Goal: Task Accomplishment & Management: Use online tool/utility

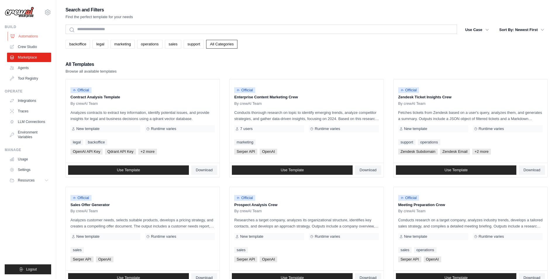
click at [27, 38] on link "Automations" at bounding box center [30, 36] width 44 height 9
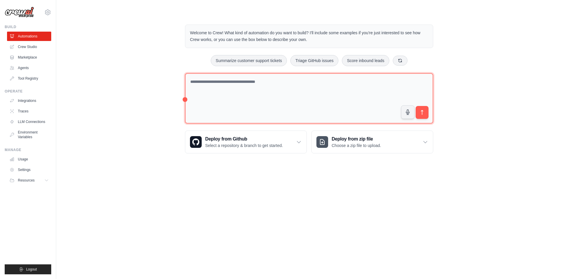
click at [233, 83] on textarea at bounding box center [309, 98] width 248 height 51
click at [288, 79] on textarea "**********" at bounding box center [309, 98] width 248 height 51
type textarea "**********"
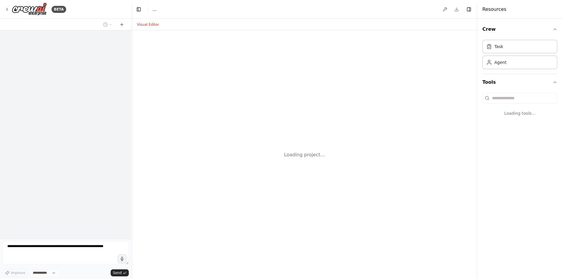
select select "****"
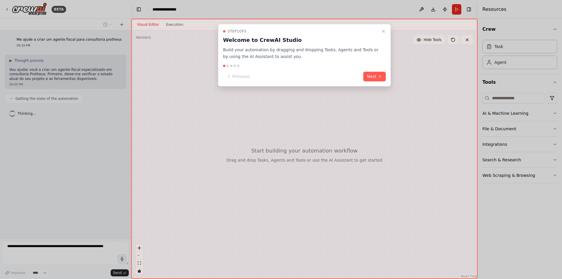
drag, startPoint x: 110, startPoint y: 54, endPoint x: 112, endPoint y: 45, distance: 9.8
click at [376, 78] on button "Next" at bounding box center [374, 77] width 23 height 10
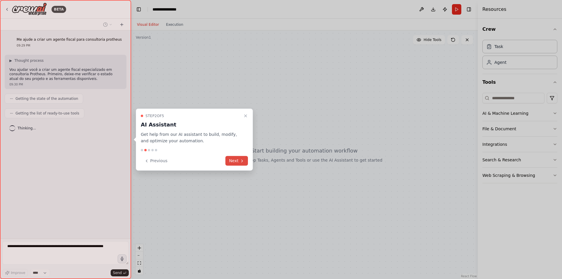
click at [233, 159] on button "Next" at bounding box center [236, 161] width 23 height 10
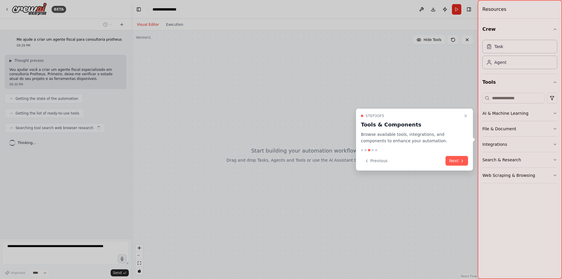
drag, startPoint x: 519, startPoint y: 103, endPoint x: 513, endPoint y: 97, distance: 9.1
click at [457, 161] on button "Next" at bounding box center [456, 161] width 23 height 10
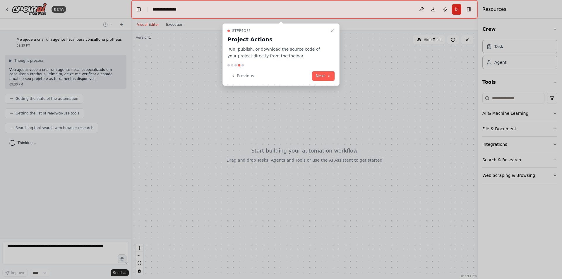
drag, startPoint x: 505, startPoint y: 98, endPoint x: 328, endPoint y: 66, distance: 180.1
click at [328, 66] on div "Step 4 of 5 Project Actions Run, publish, or download the source code of your p…" at bounding box center [280, 54] width 117 height 62
click at [317, 75] on button "Next" at bounding box center [323, 76] width 23 height 10
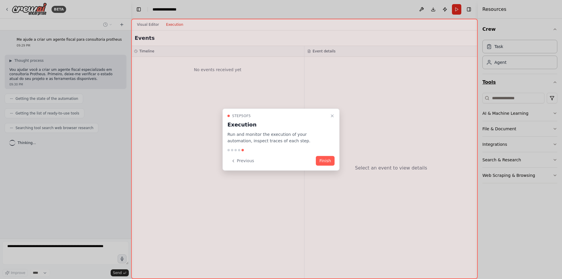
drag, startPoint x: 487, startPoint y: 77, endPoint x: 556, endPoint y: 87, distance: 69.8
click at [322, 160] on button "Finish" at bounding box center [325, 161] width 19 height 10
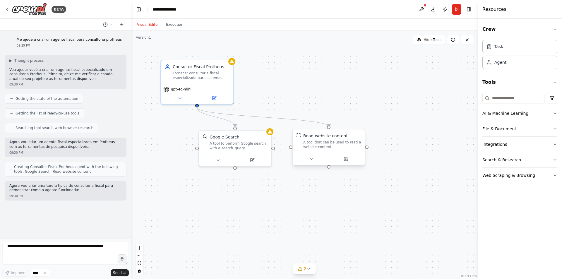
click at [346, 147] on div "A tool that can be used to read a website content." at bounding box center [332, 144] width 58 height 9
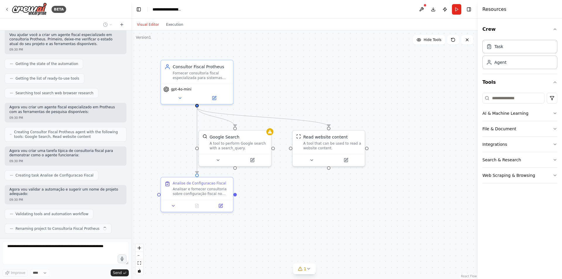
scroll to position [49, 0]
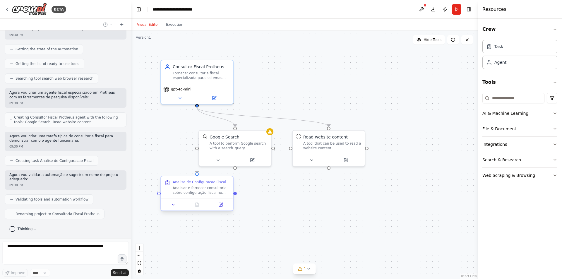
click at [214, 191] on div "Analisar e fornecer consultoria sobre configuração fiscal no Protheus para {emp…" at bounding box center [201, 189] width 57 height 9
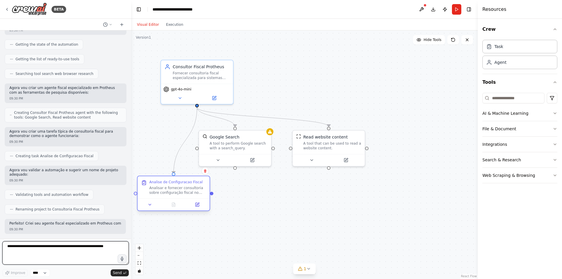
drag, startPoint x: 224, startPoint y: 193, endPoint x: 193, endPoint y: 193, distance: 31.6
click at [193, 193] on div "Analisar e fornecer consultoria sobre configuração fiscal no Protheus para {emp…" at bounding box center [177, 189] width 57 height 9
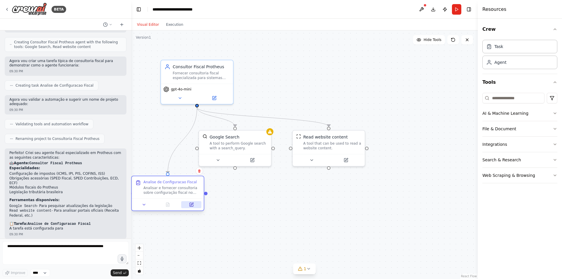
click at [190, 206] on icon at bounding box center [192, 205] width 4 height 4
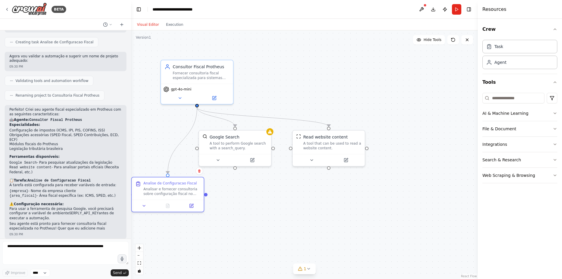
scroll to position [173, 0]
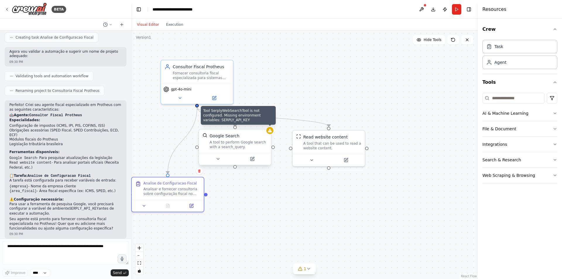
click at [271, 131] on icon at bounding box center [270, 131] width 4 height 4
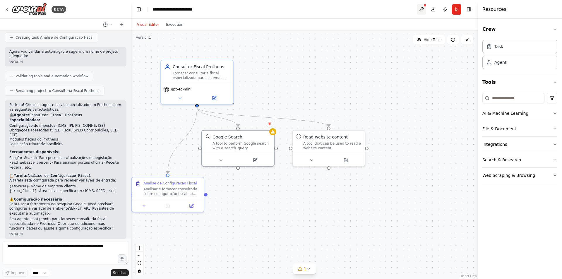
click at [420, 10] on button at bounding box center [421, 9] width 9 height 11
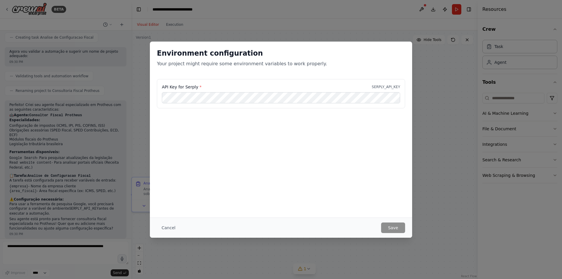
click at [200, 103] on div "API Key for Serply * SERPLY_API_KEY" at bounding box center [281, 93] width 248 height 29
click at [162, 224] on button "Cancel" at bounding box center [168, 227] width 23 height 11
